Goal: Information Seeking & Learning: Learn about a topic

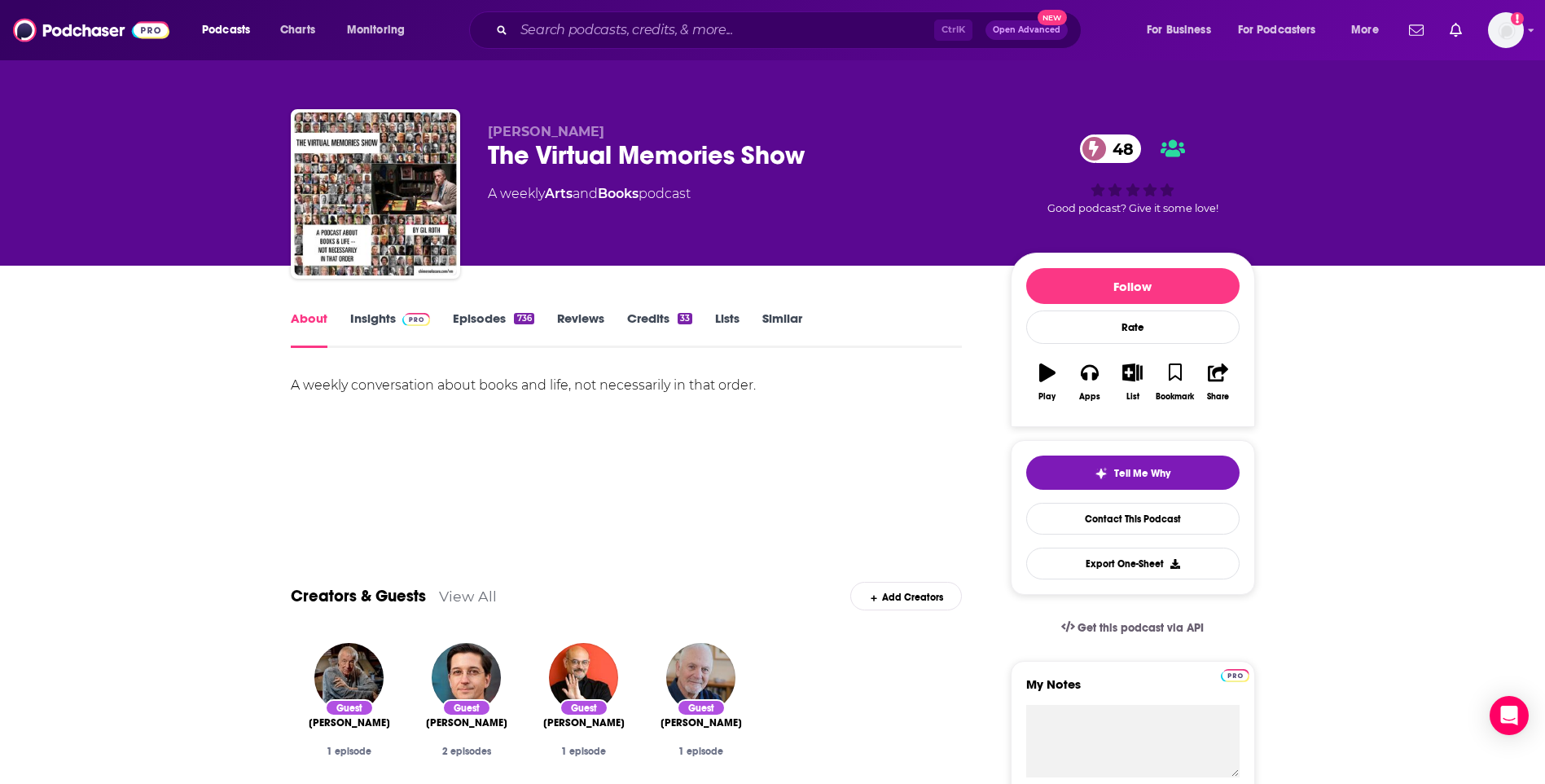
scroll to position [489, 0]
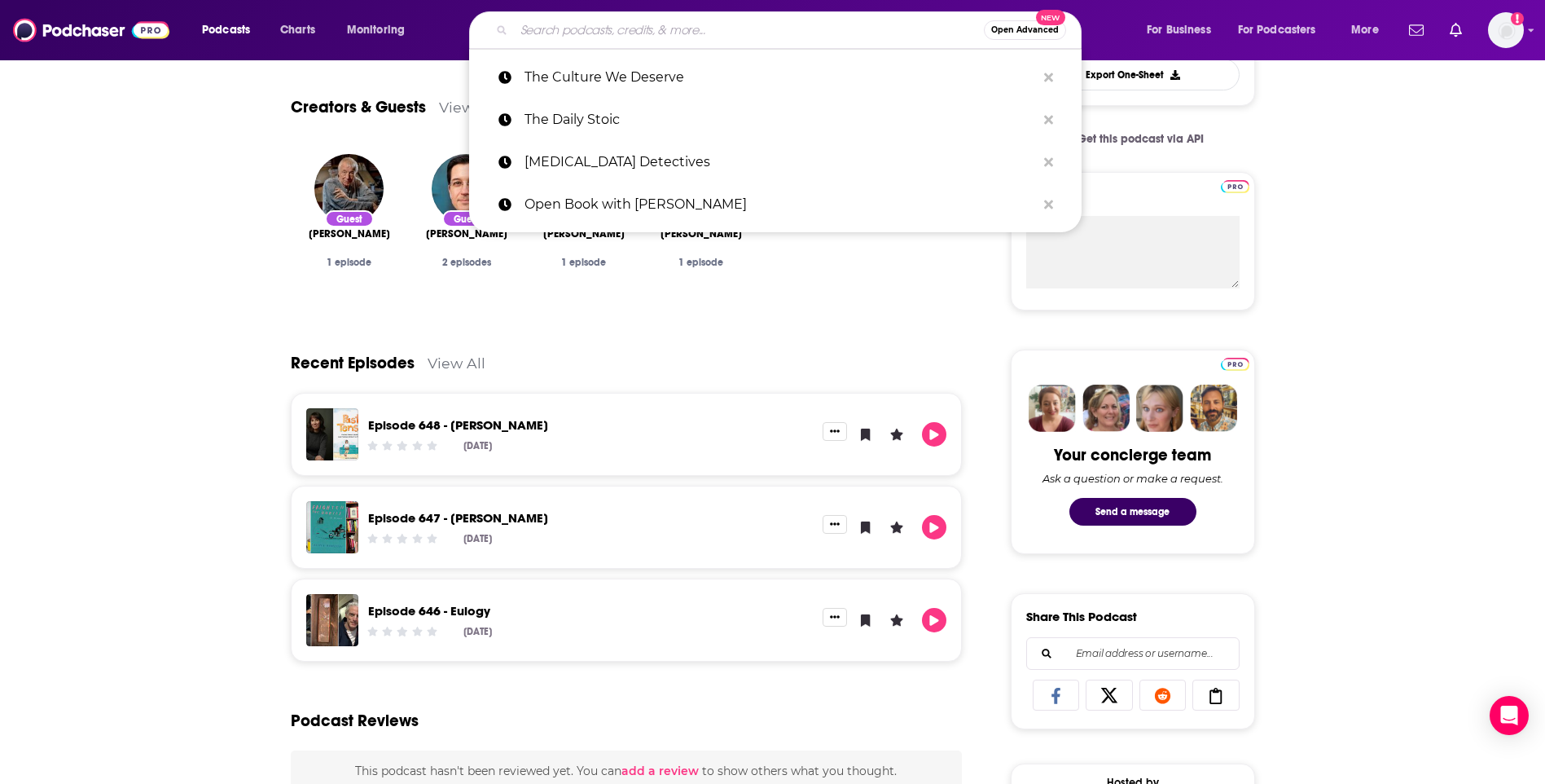
click at [600, 40] on input "Search podcasts, credits, & more..." at bounding box center [749, 29] width 470 height 26
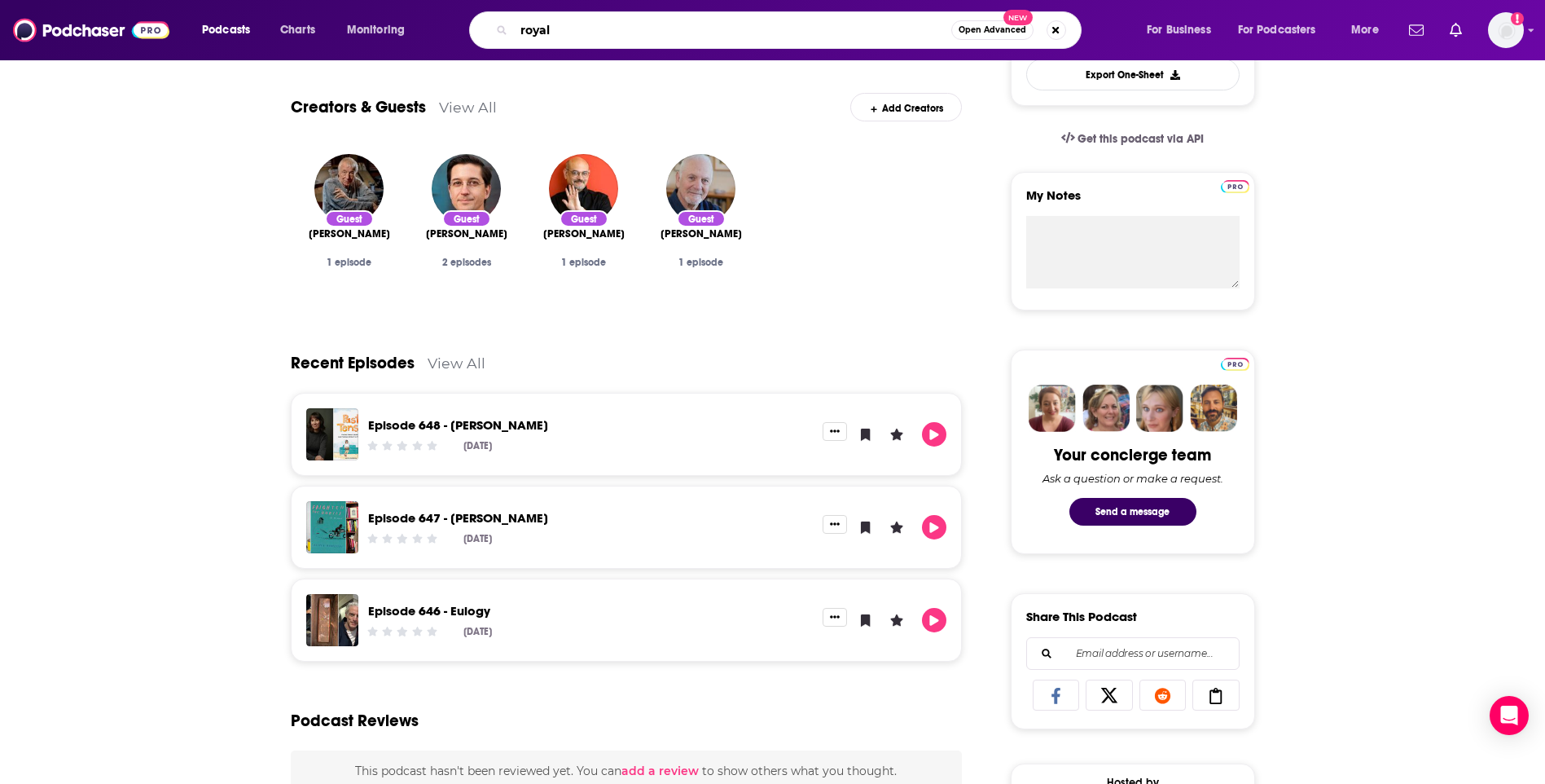
type input "royals"
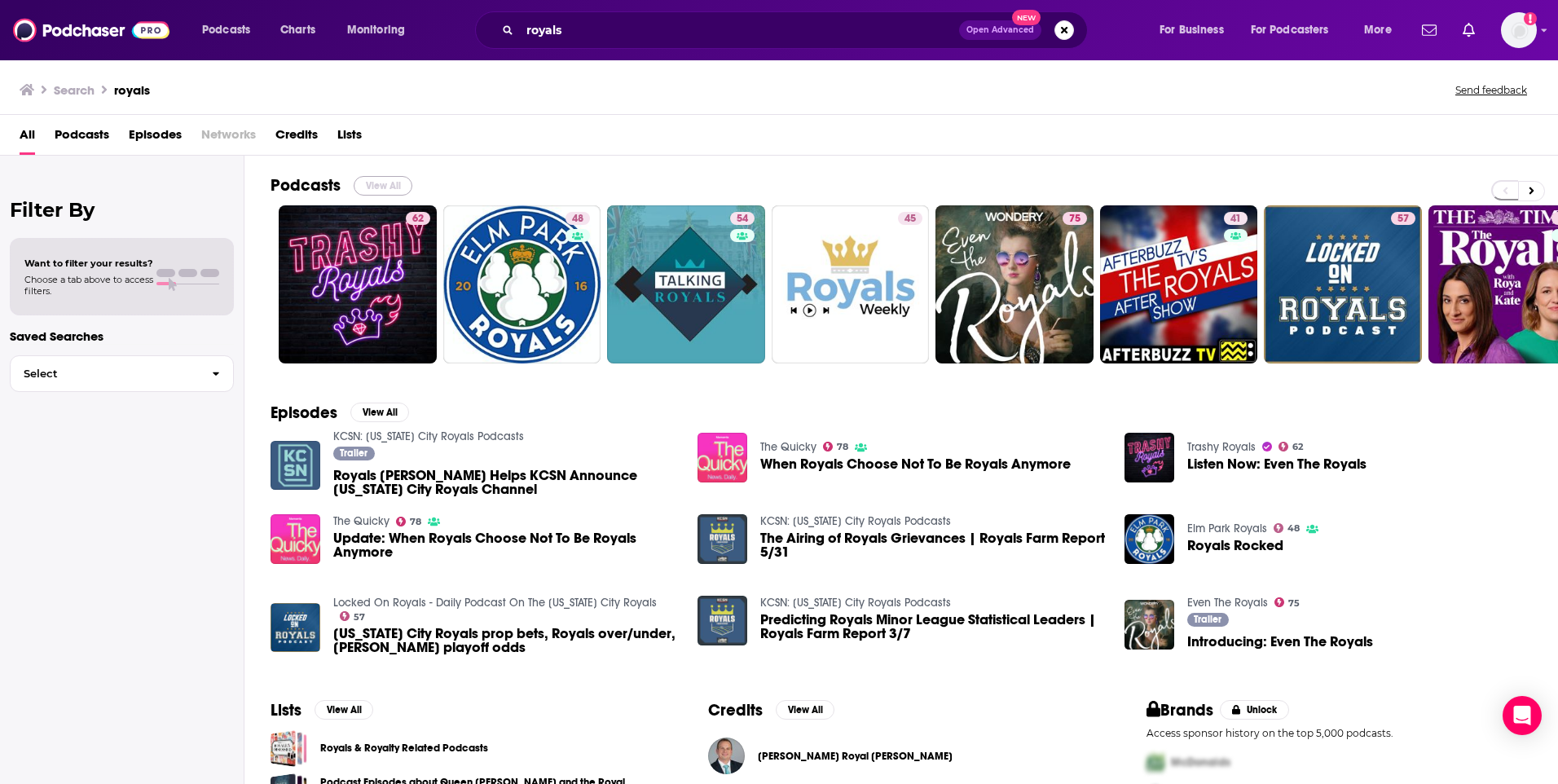
click at [382, 190] on button "View All" at bounding box center [383, 186] width 58 height 19
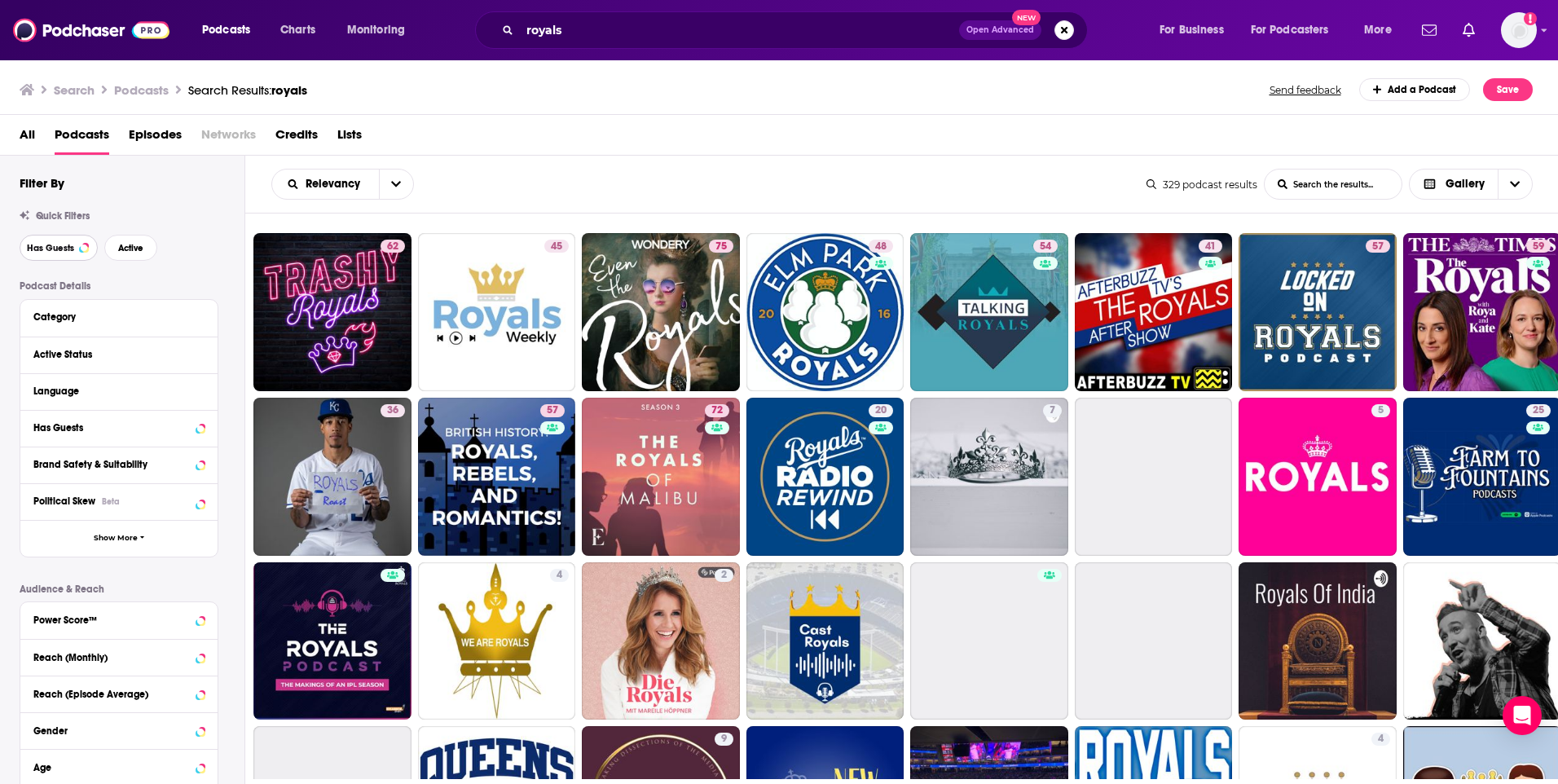
click at [69, 249] on span "Has Guests" at bounding box center [50, 248] width 47 height 9
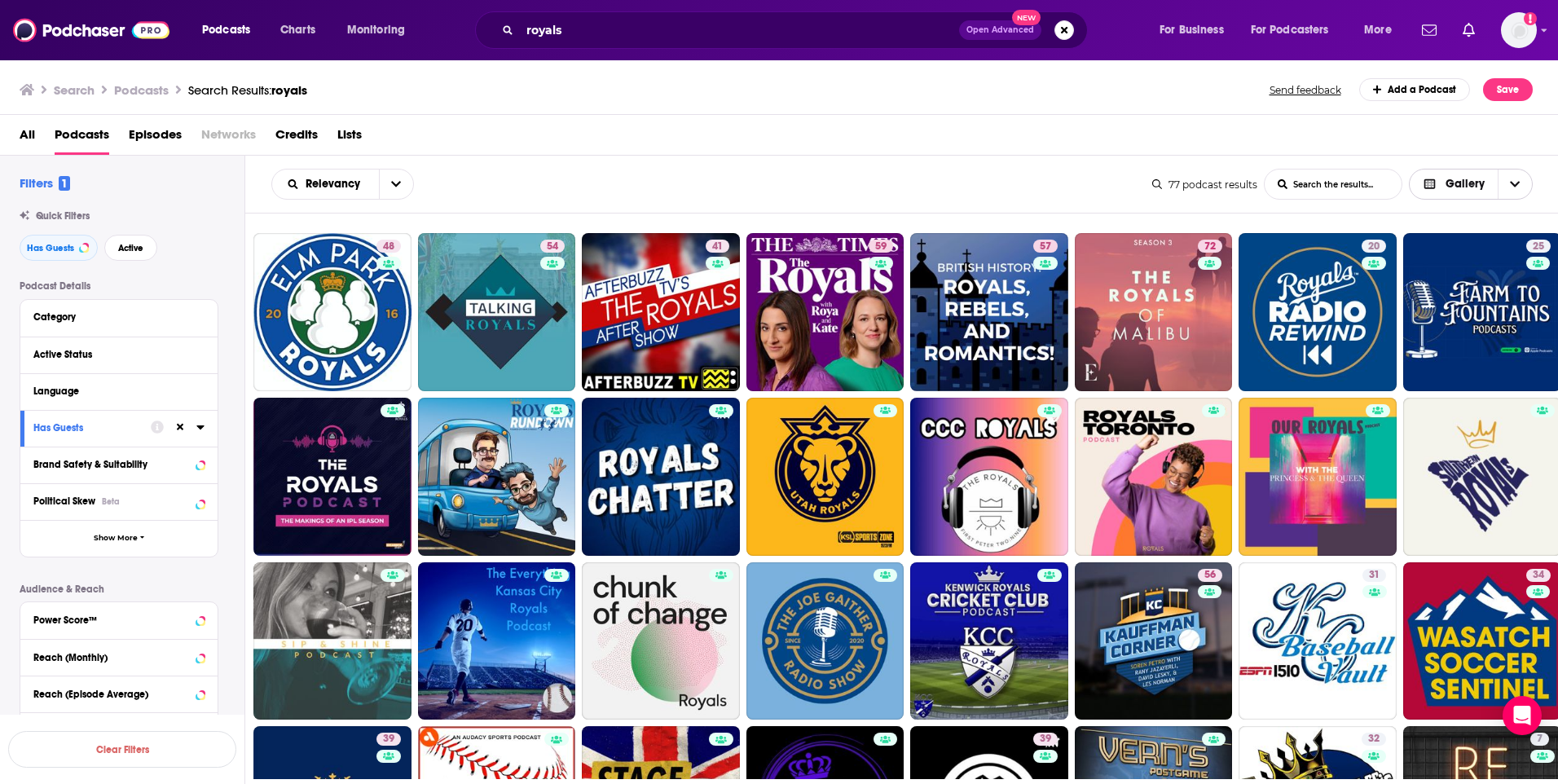
click at [1513, 190] on span "Choose View" at bounding box center [1515, 183] width 35 height 29
click at [1466, 268] on span "Table" at bounding box center [1481, 268] width 77 height 9
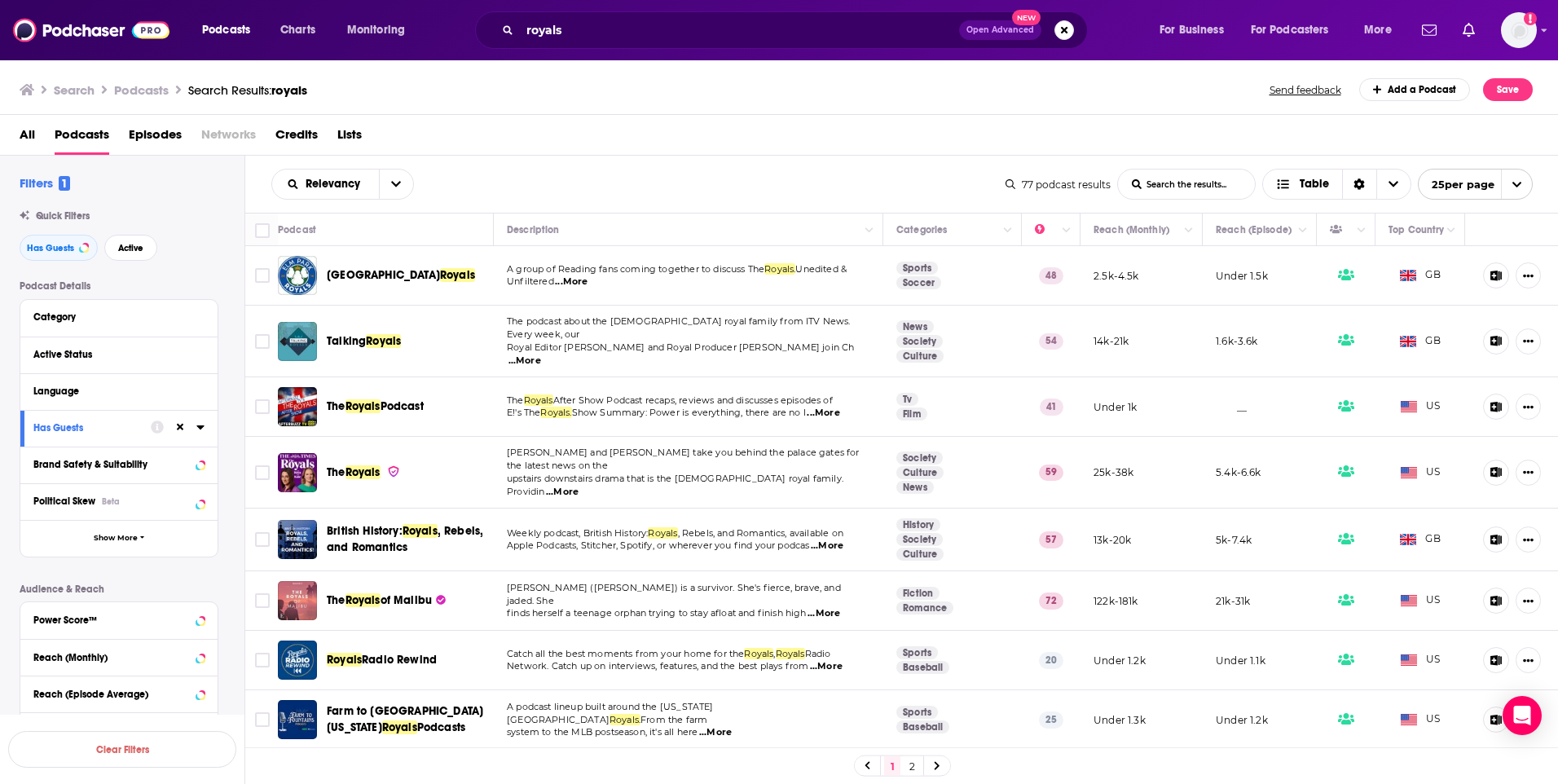
click at [1465, 175] on span "25 per page" at bounding box center [1457, 184] width 76 height 26
click at [1382, 185] on span "Choose View" at bounding box center [1393, 183] width 35 height 29
click at [1283, 216] on icon "Choose View" at bounding box center [1282, 218] width 15 height 7
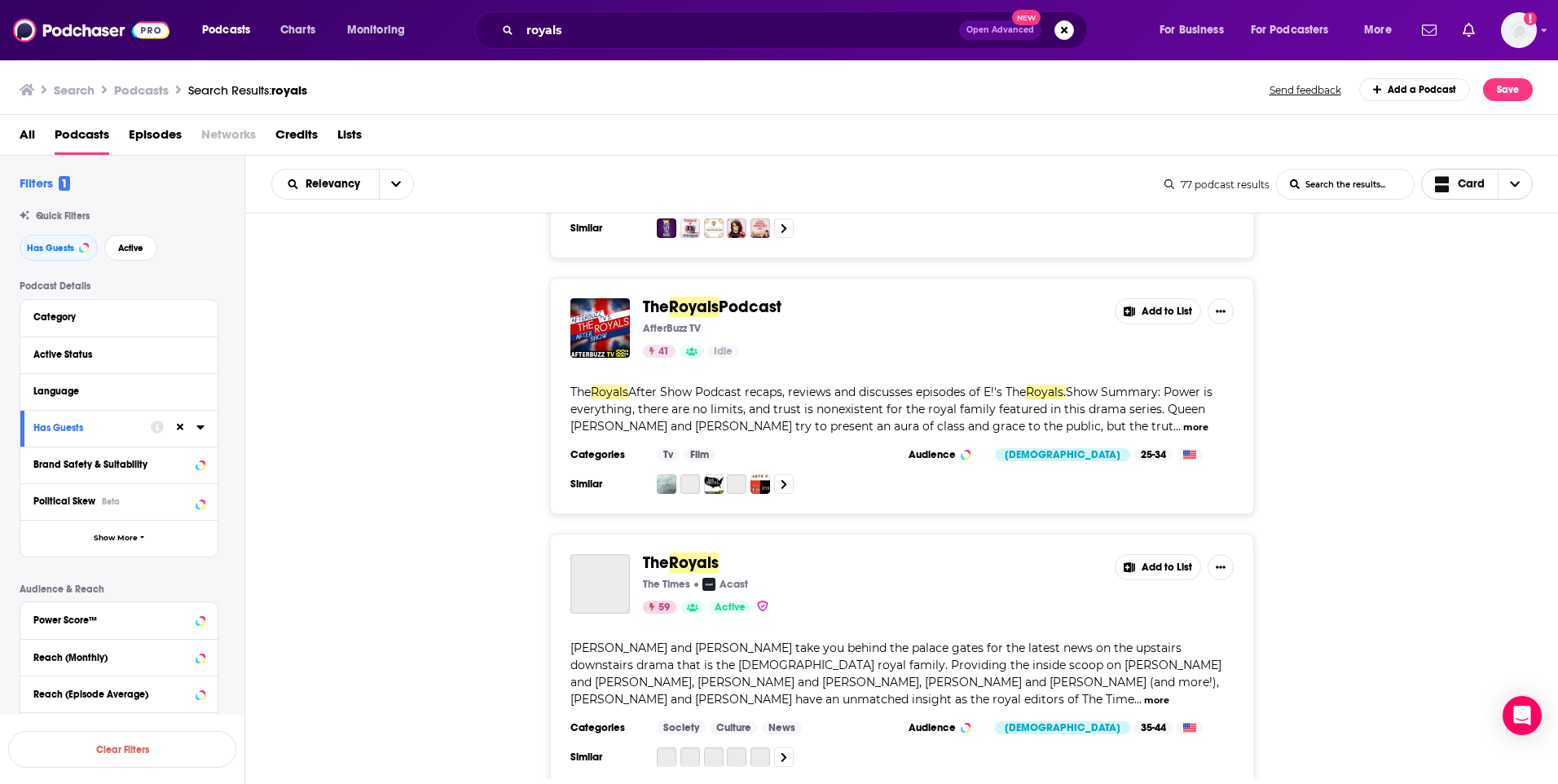
scroll to position [489, 0]
